Goal: Information Seeking & Learning: Learn about a topic

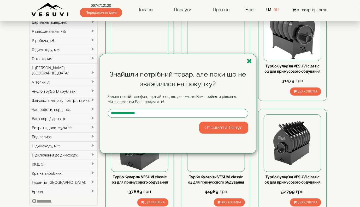
scroll to position [52, 0]
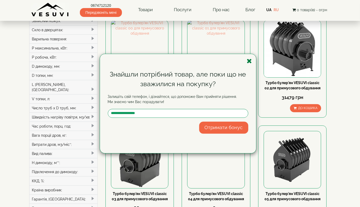
click at [248, 63] on icon "button" at bounding box center [249, 61] width 5 height 7
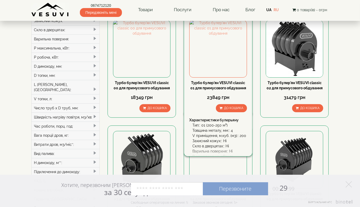
scroll to position [26, 0]
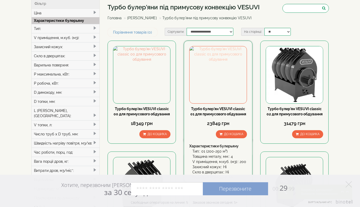
click at [217, 80] on img at bounding box center [217, 74] width 57 height 57
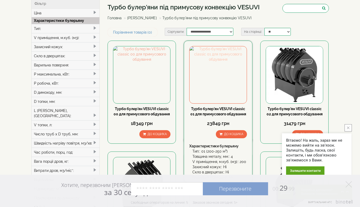
click at [219, 85] on img at bounding box center [217, 74] width 57 height 57
click at [217, 76] on img at bounding box center [217, 74] width 57 height 57
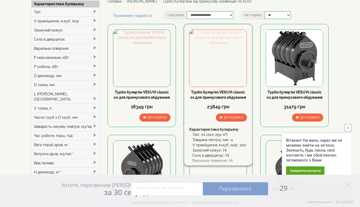
scroll to position [52, 0]
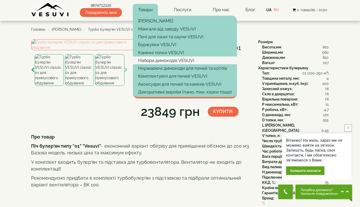
click at [166, 59] on link "Набори димоходів VESUVI" at bounding box center [185, 61] width 104 height 8
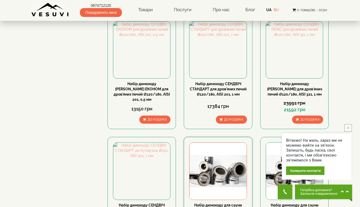
scroll to position [235, 0]
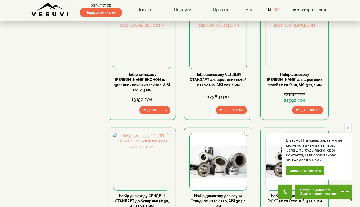
click at [302, 73] on link "Набір димоходу СЕНДВІЧ ЛЮКС для дров'яних печей Ø120/180, AISI 321, 1 мм" at bounding box center [294, 80] width 55 height 15
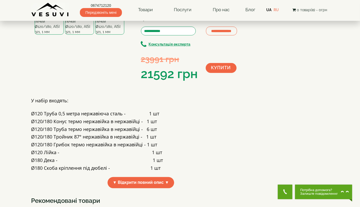
scroll to position [78, 0]
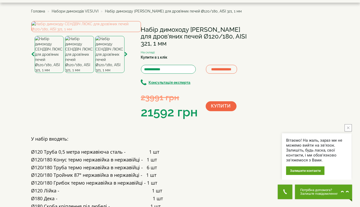
scroll to position [0, 0]
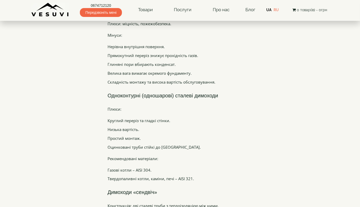
scroll to position [726, 0]
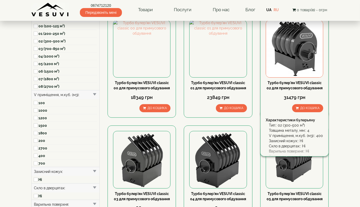
scroll to position [52, 0]
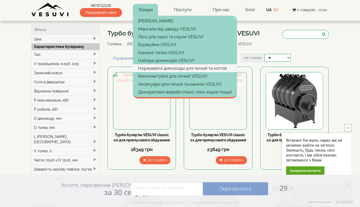
click at [172, 68] on link "Нержавіючі димоходи для печей та котлів" at bounding box center [185, 68] width 104 height 8
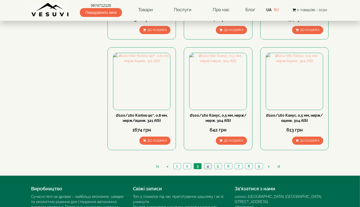
drag, startPoint x: 0, startPoint y: 0, endPoint x: 209, endPoint y: 149, distance: 256.7
click at [209, 164] on link "4" at bounding box center [207, 166] width 7 height 5
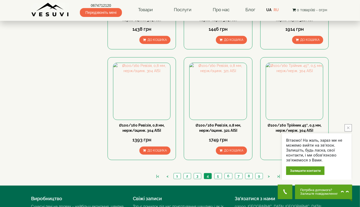
scroll to position [522, 0]
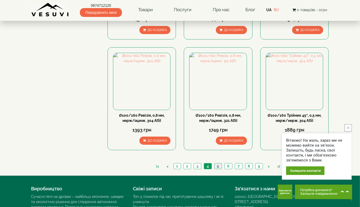
click at [218, 164] on link "5" at bounding box center [217, 166] width 7 height 5
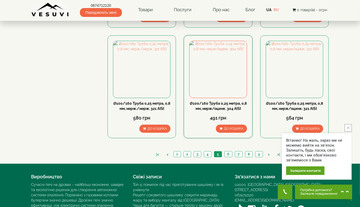
scroll to position [548, 0]
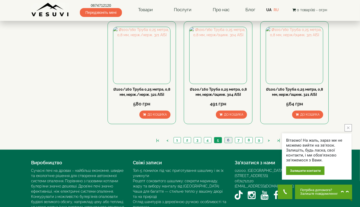
click at [228, 138] on link "6" at bounding box center [228, 140] width 8 height 5
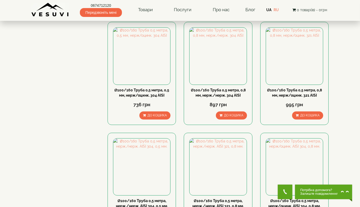
scroll to position [104, 0]
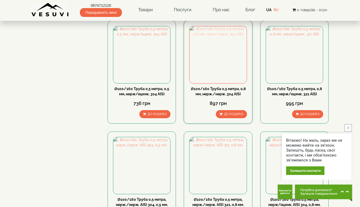
click at [222, 50] on img at bounding box center [217, 54] width 57 height 57
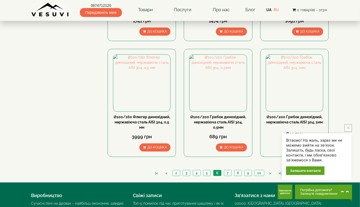
scroll to position [548, 0]
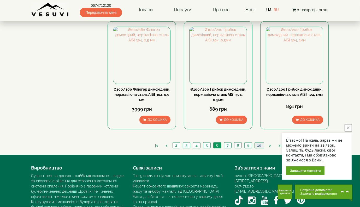
drag, startPoint x: 258, startPoint y: 129, endPoint x: 257, endPoint y: 127, distance: 2.9
click at [258, 143] on link "10" at bounding box center [258, 145] width 9 height 5
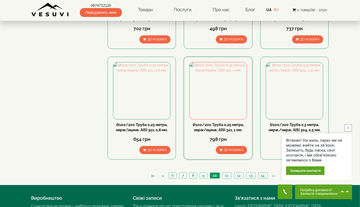
scroll to position [522, 0]
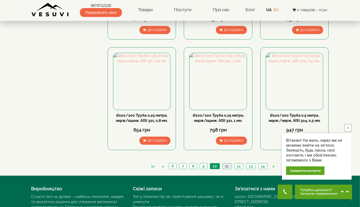
click at [228, 164] on link "11" at bounding box center [226, 166] width 9 height 5
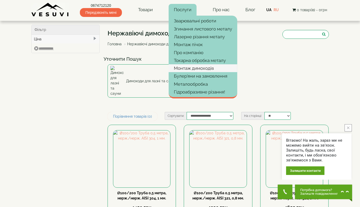
click at [188, 65] on link "Монтаж димоходів" at bounding box center [203, 68] width 69 height 8
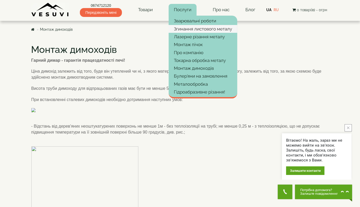
click at [192, 31] on link "Згинання листового металу" at bounding box center [203, 29] width 69 height 8
